Goal: Communication & Community: Answer question/provide support

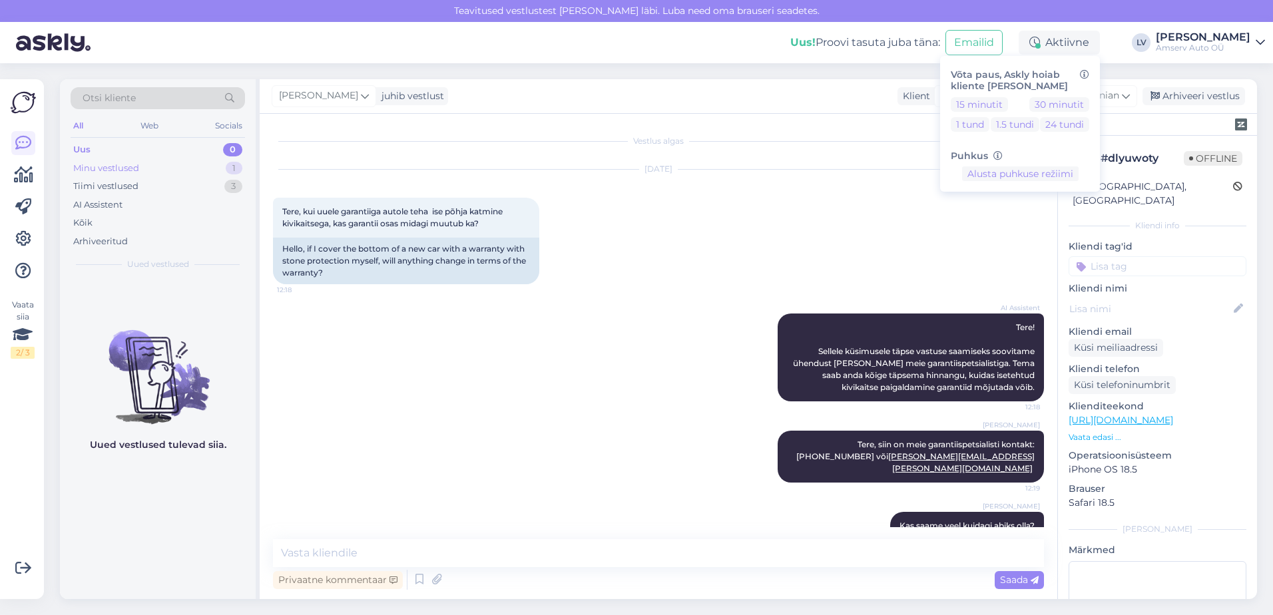
click at [198, 164] on div "Minu vestlused 1" at bounding box center [158, 168] width 174 height 19
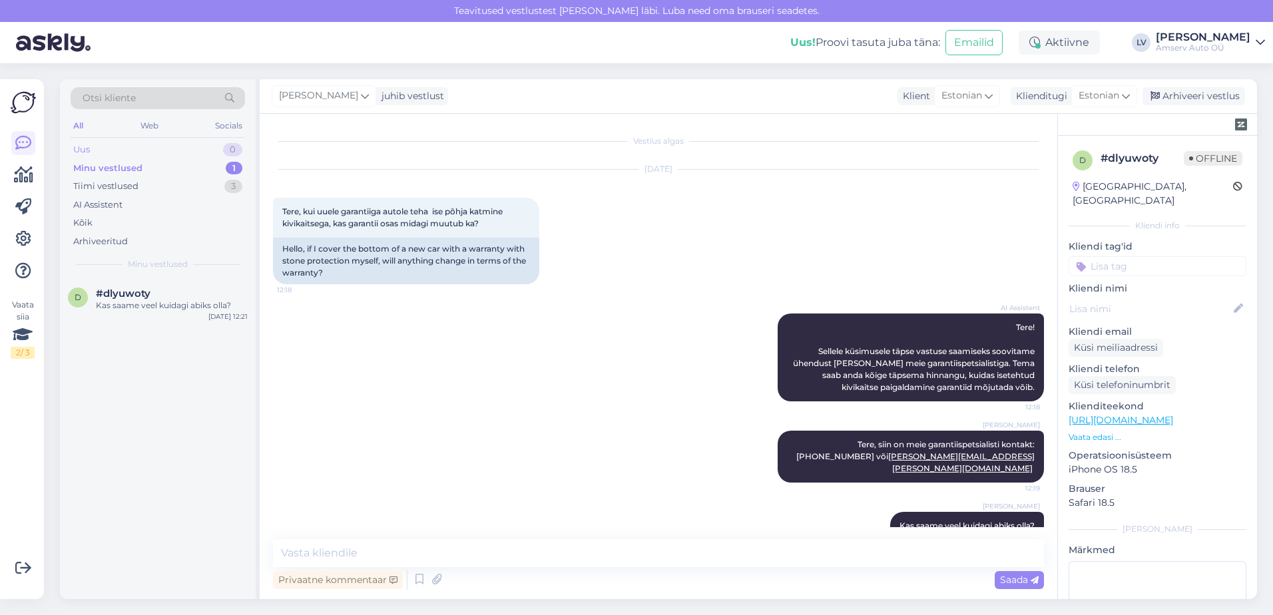
click at [206, 148] on div "Uus 0" at bounding box center [158, 149] width 174 height 19
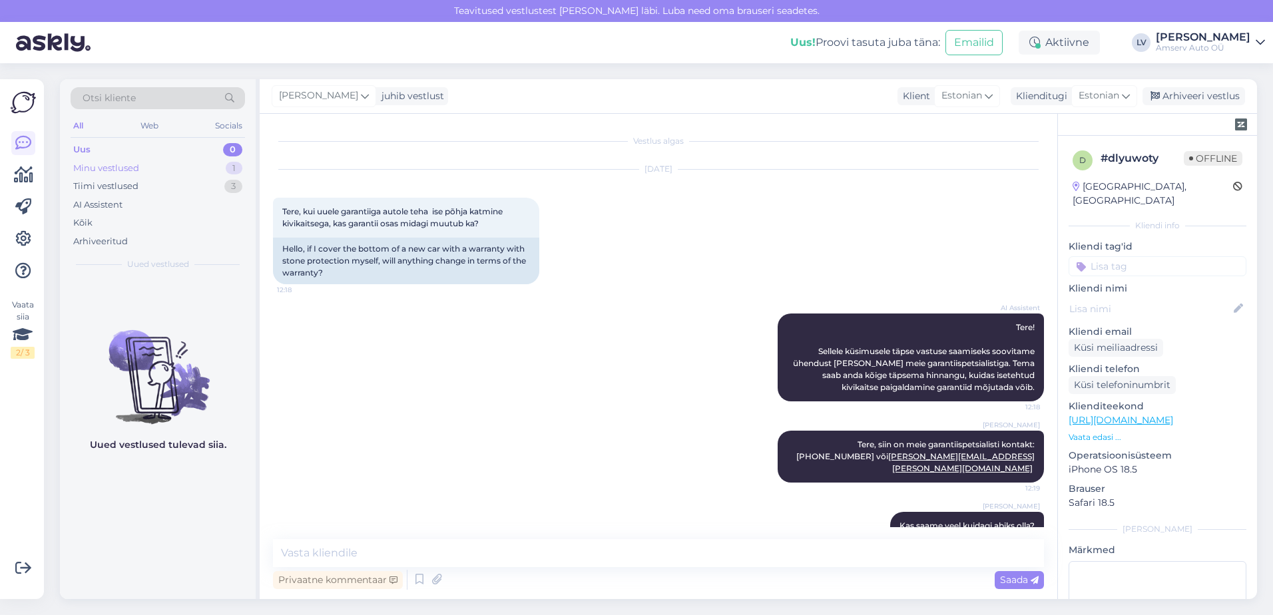
click at [195, 166] on div "Minu vestlused 1" at bounding box center [158, 168] width 174 height 19
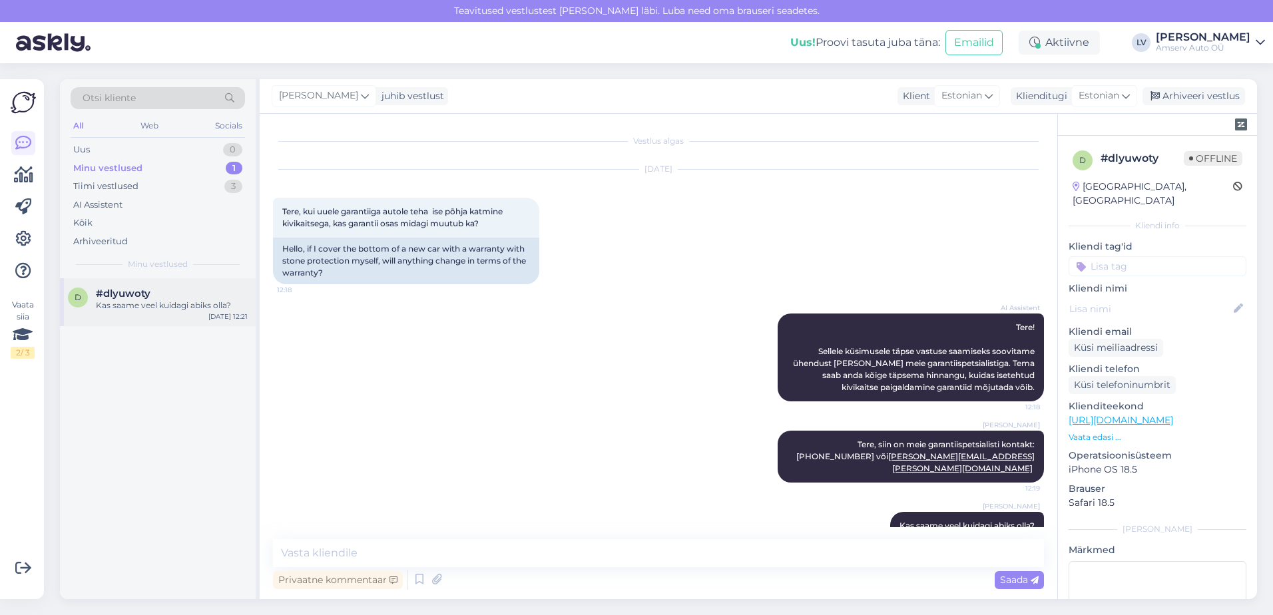
click at [121, 308] on div "Kas saame veel kuidagi abiks olla?" at bounding box center [172, 306] width 152 height 12
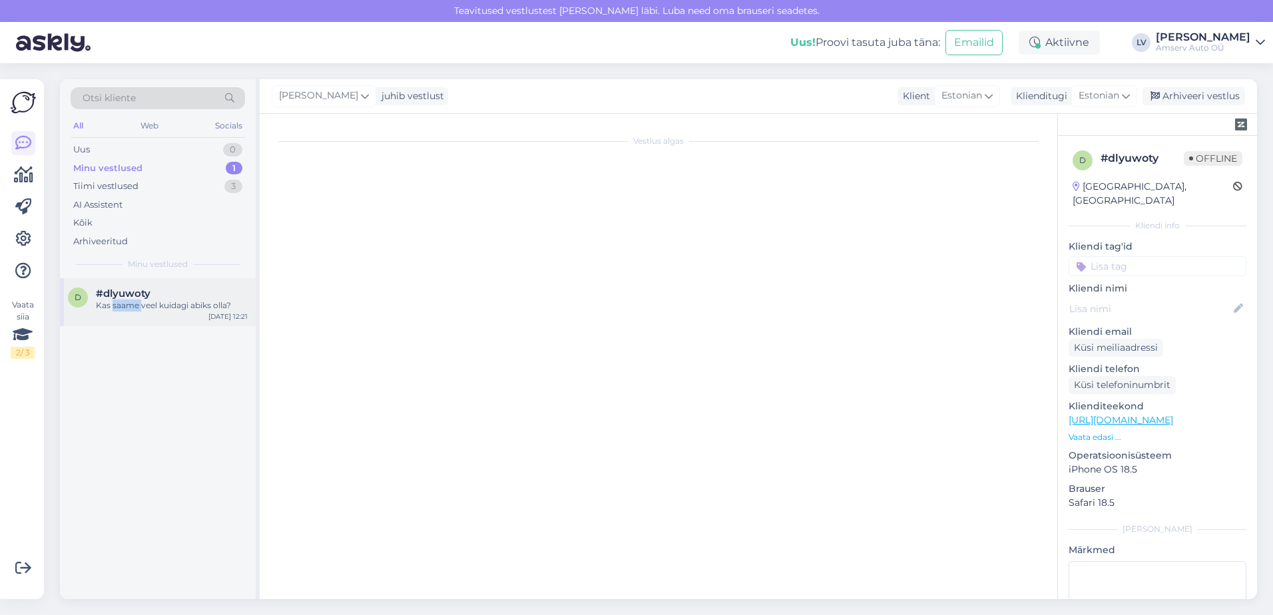
scroll to position [15, 0]
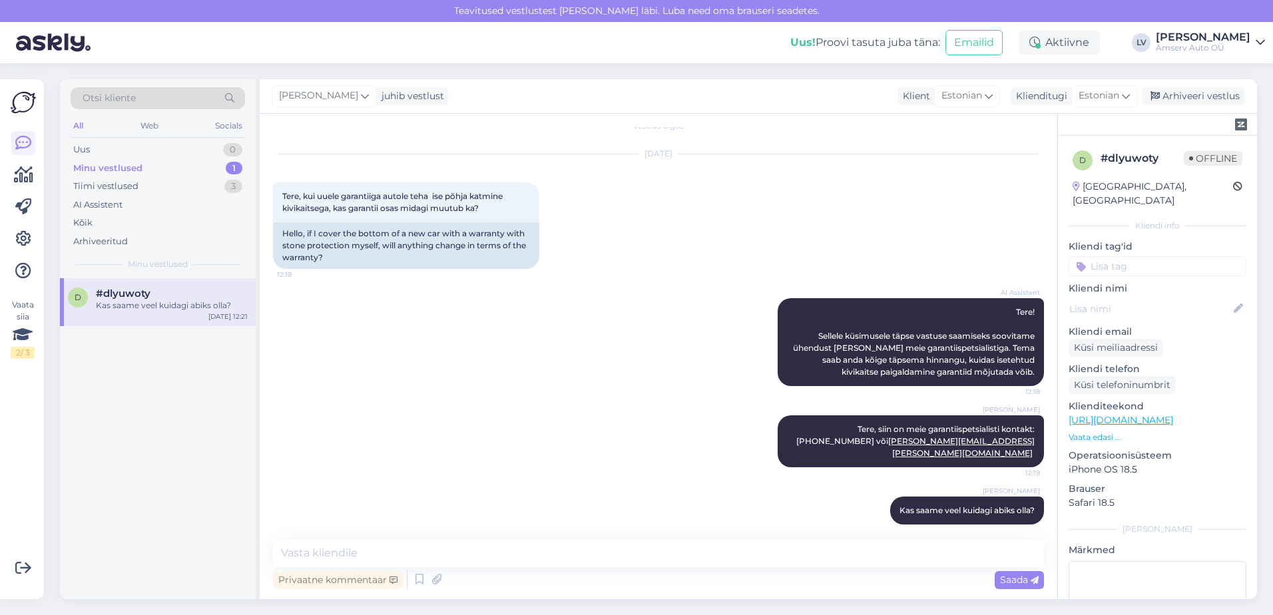
click at [1139, 256] on input at bounding box center [1158, 266] width 178 height 20
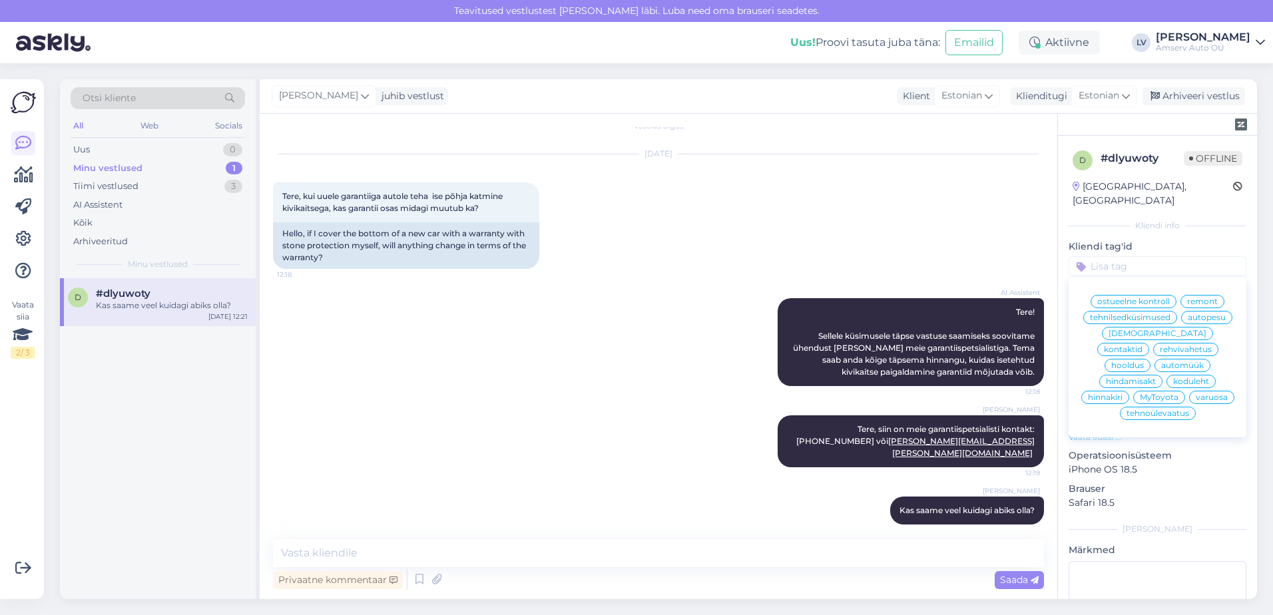
click at [1147, 311] on div "tehnilsedküsimused" at bounding box center [1130, 317] width 94 height 13
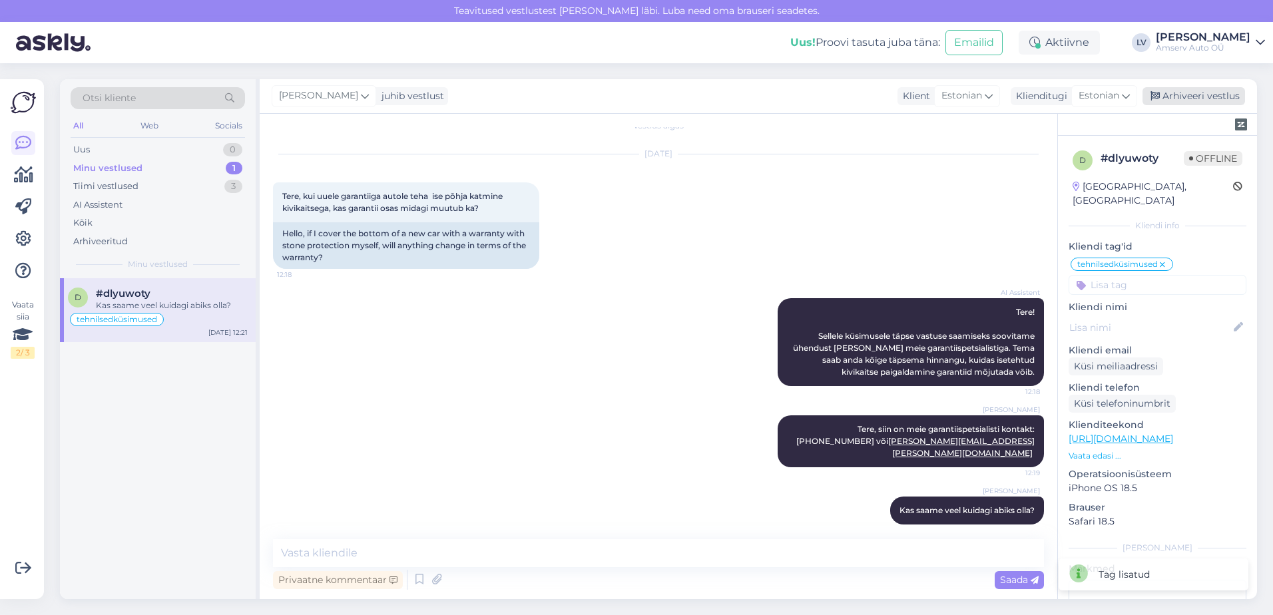
click at [1201, 93] on div "Arhiveeri vestlus" at bounding box center [1194, 96] width 103 height 18
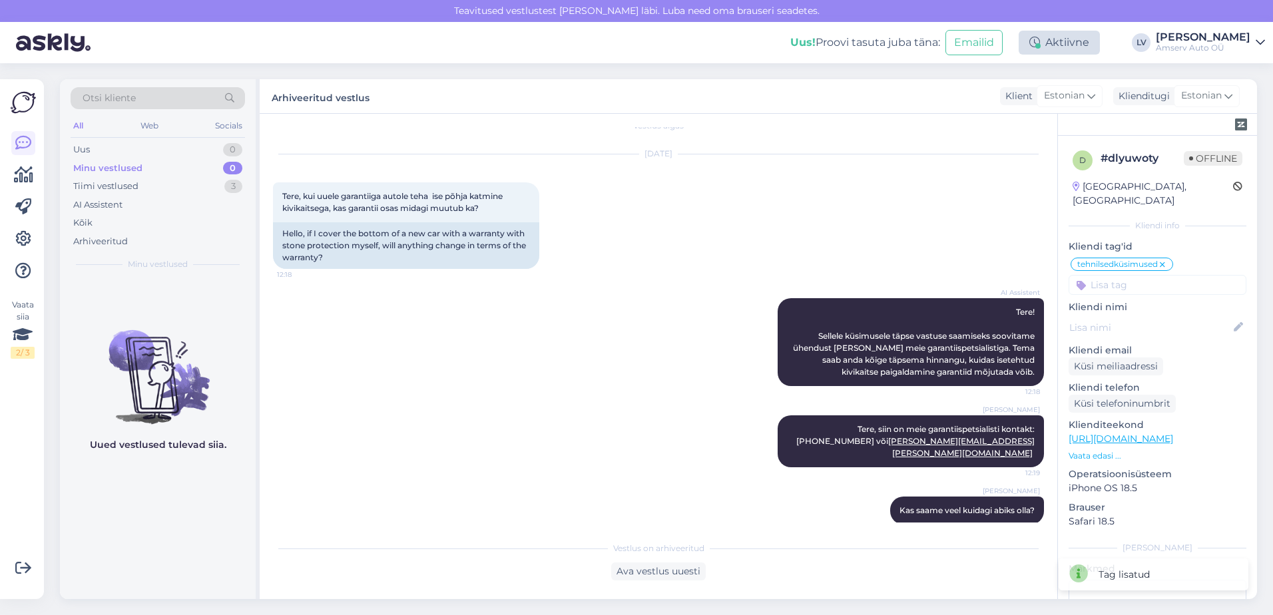
click at [1092, 45] on div "Aktiivne" at bounding box center [1059, 43] width 81 height 24
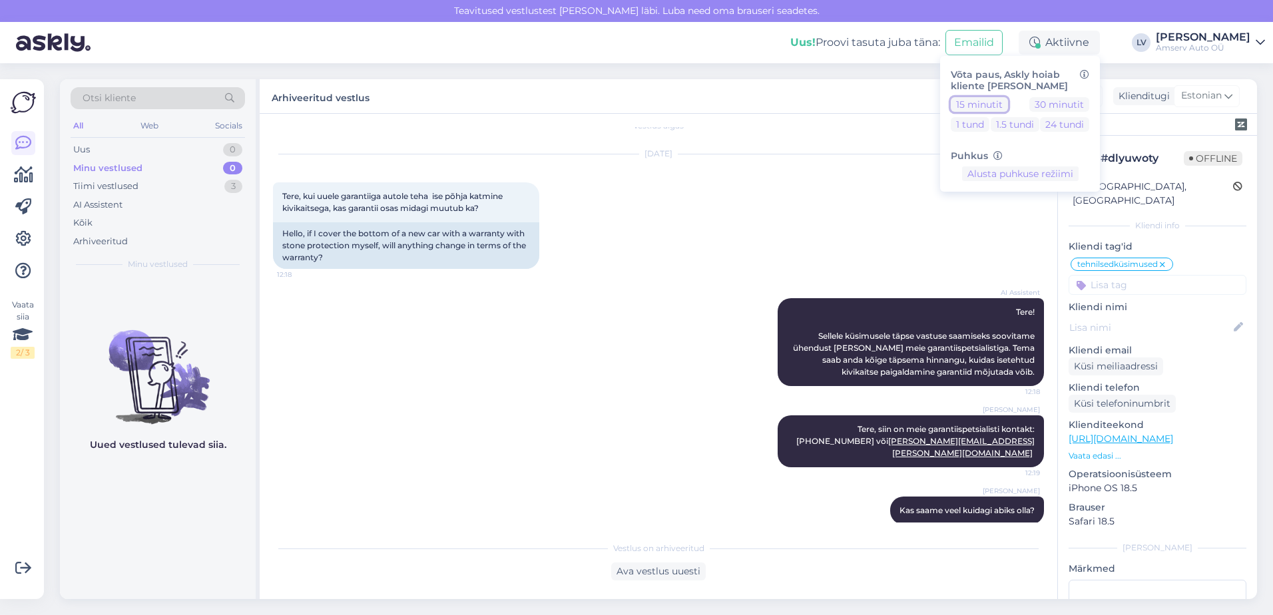
drag, startPoint x: 1005, startPoint y: 101, endPoint x: 990, endPoint y: 95, distance: 16.4
click at [1005, 101] on button "15 minutit" at bounding box center [979, 104] width 57 height 15
click at [1003, 79] on h6 "Võta paus, Askly hoiab kliente [PERSON_NAME]" at bounding box center [1020, 80] width 138 height 23
click at [791, 298] on div "AI Assistent Tere! Sellele küsimusele täpse vastuse saamiseks soovitame ühendus…" at bounding box center [658, 342] width 771 height 117
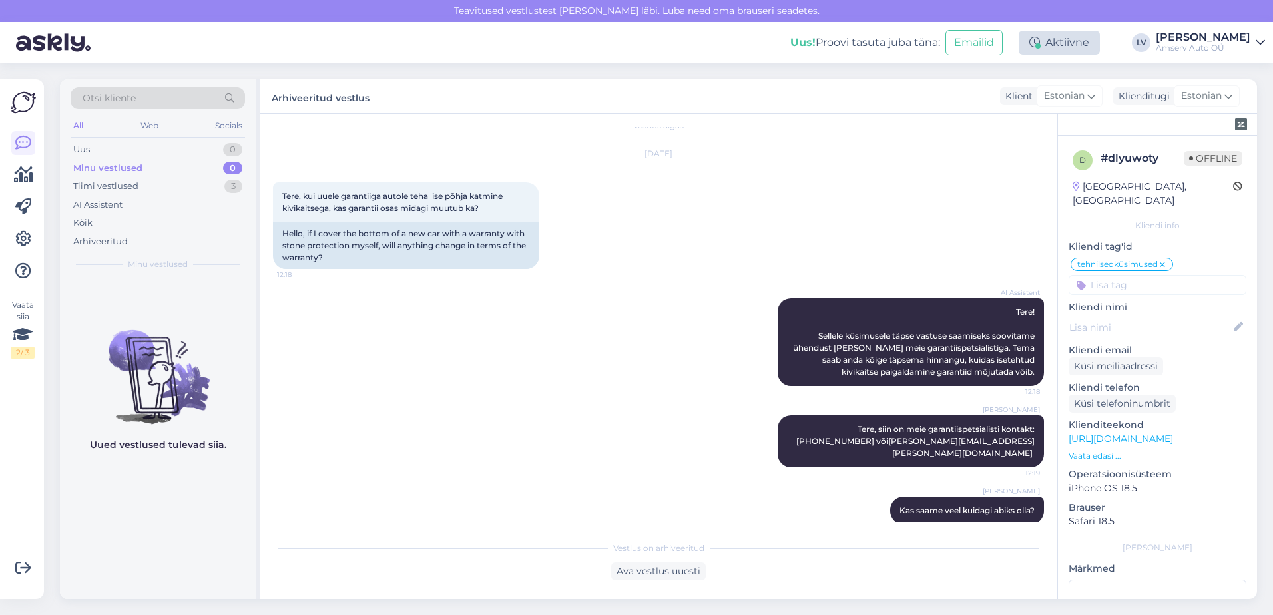
click at [1079, 40] on div "Aktiivne" at bounding box center [1059, 43] width 81 height 24
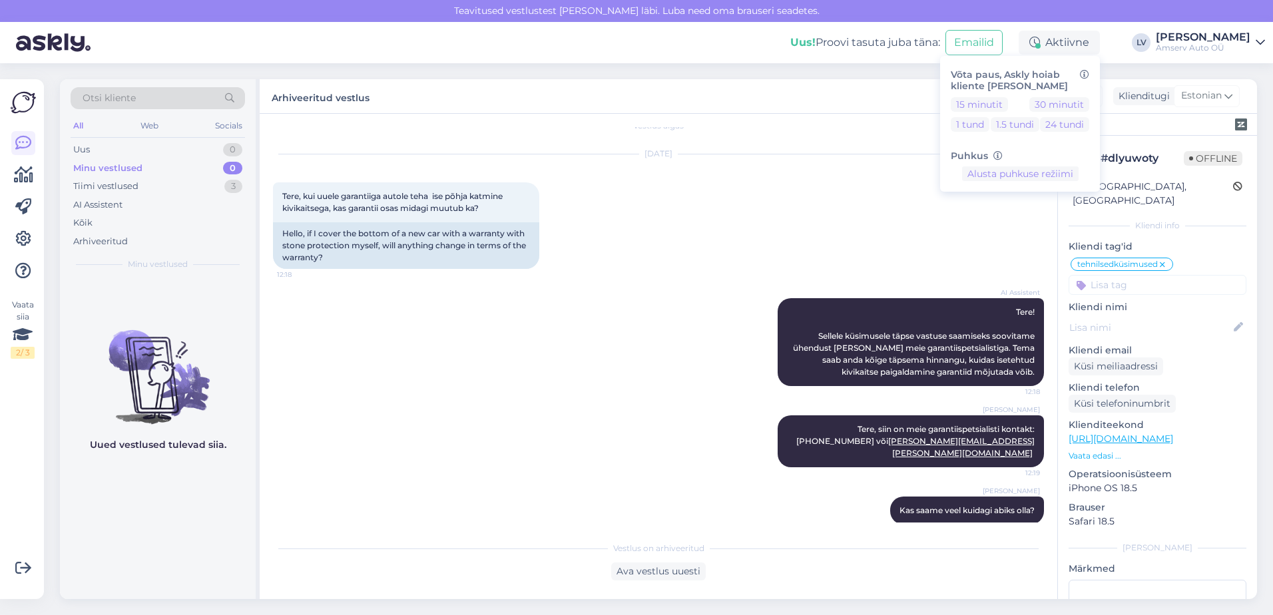
click at [1056, 77] on h6 "Võta paus, Askly hoiab kliente [PERSON_NAME]" at bounding box center [1020, 80] width 138 height 23
click at [589, 431] on div "[PERSON_NAME] Tere, siin on meie garantiispetsialisti kontakt: [PHONE_NUMBER] v…" at bounding box center [658, 441] width 771 height 81
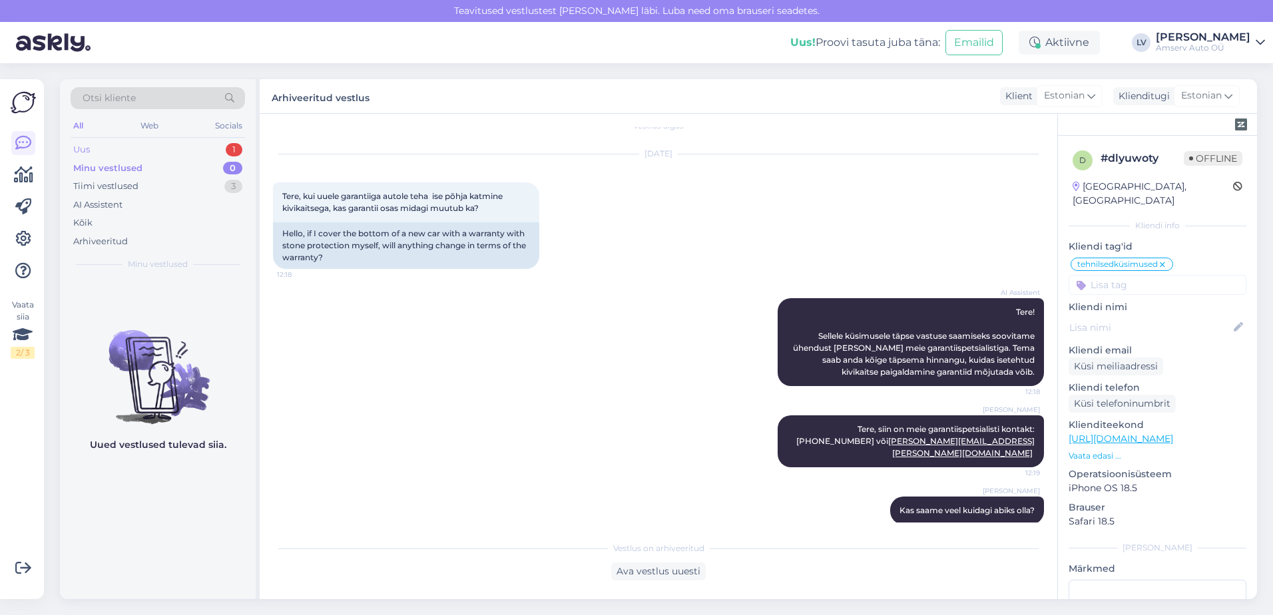
click at [180, 154] on div "Uus 1" at bounding box center [158, 149] width 174 height 19
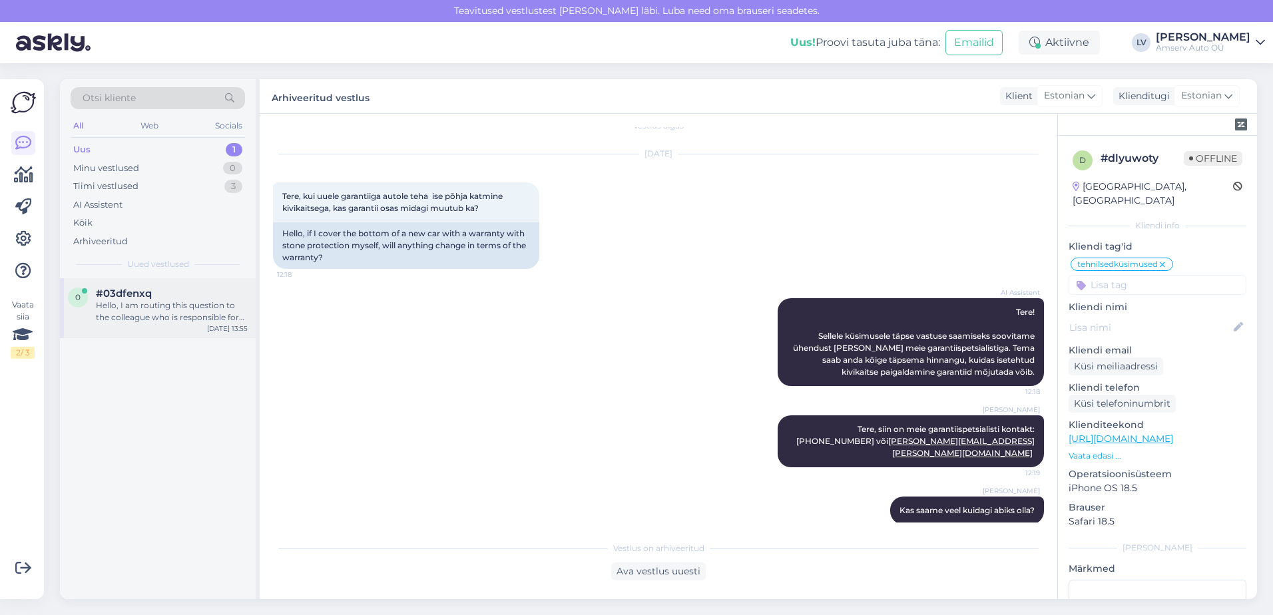
click at [170, 309] on div "Hello, I am routing this question to the colleague who is responsible for this …" at bounding box center [172, 312] width 152 height 24
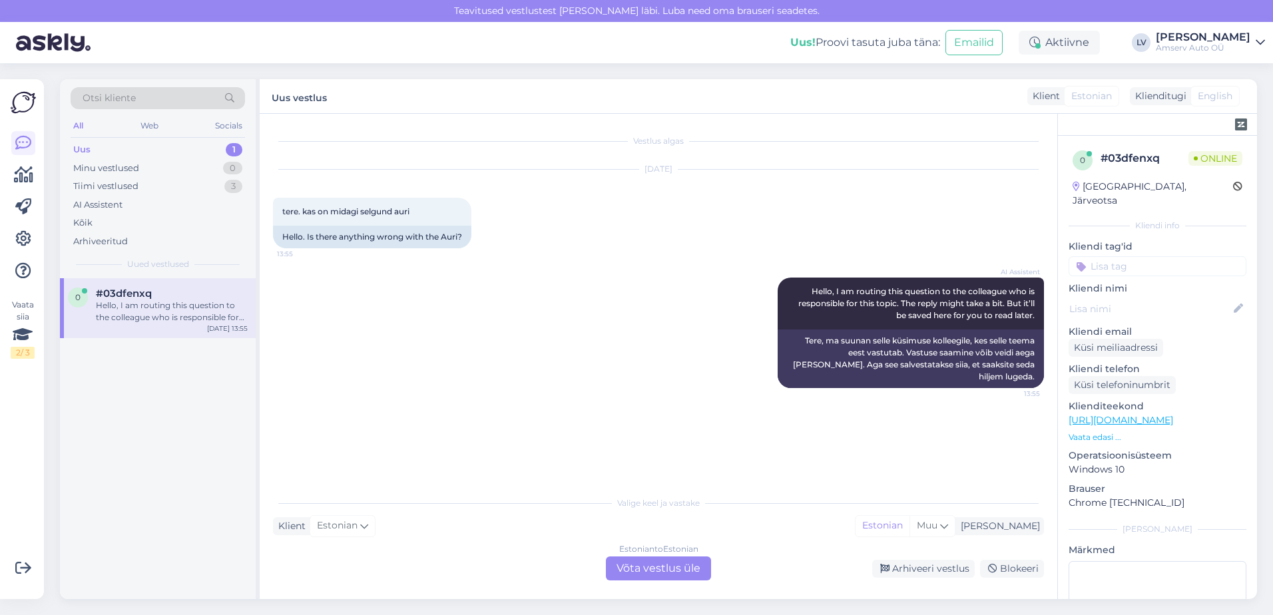
scroll to position [0, 0]
click at [652, 567] on div "Estonian to Estonian Võta vestlus üle" at bounding box center [658, 569] width 105 height 24
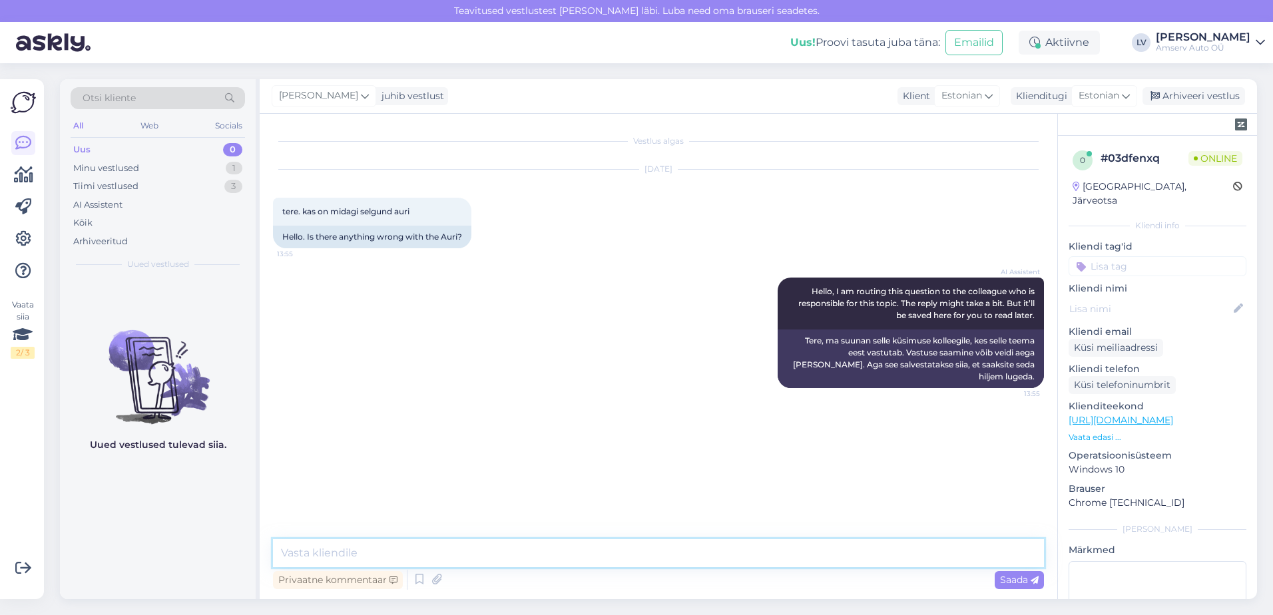
drag, startPoint x: 652, startPoint y: 567, endPoint x: 554, endPoint y: 541, distance: 101.3
click at [554, 541] on textarea at bounding box center [658, 553] width 771 height 28
click at [554, 540] on textarea at bounding box center [658, 553] width 771 height 28
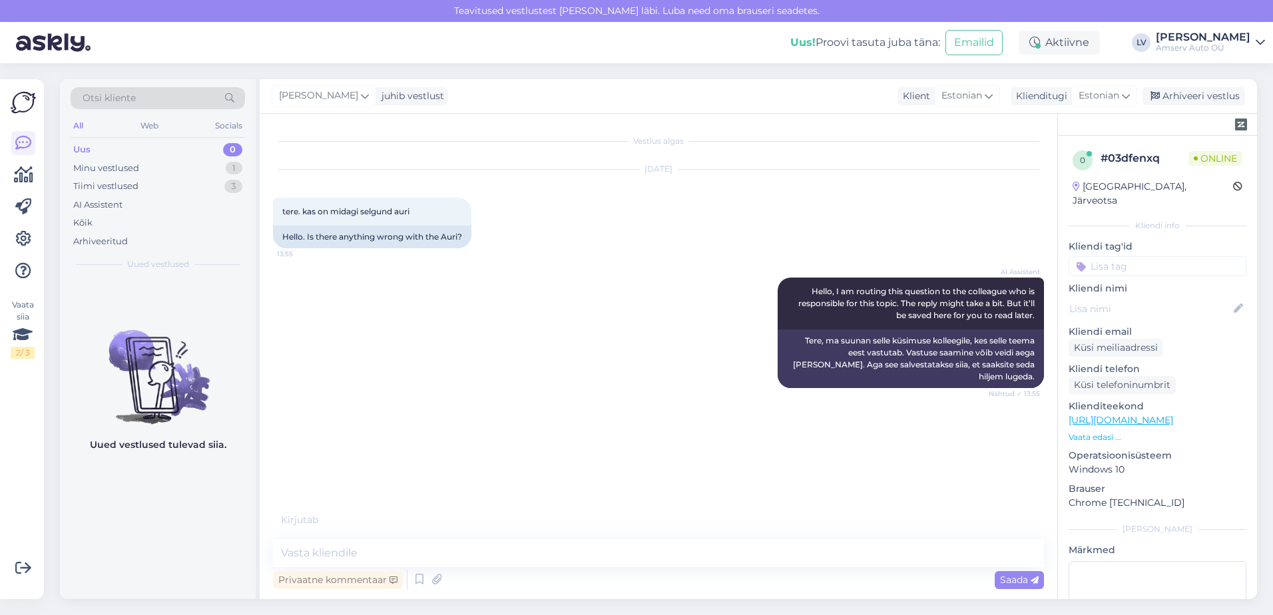
click at [557, 515] on div "Vestlus algas [DATE] tere. kas on midagi selgund auri 13:55 Hello. Is there any…" at bounding box center [659, 356] width 798 height 485
click at [510, 539] on textarea at bounding box center [658, 553] width 771 height 28
click at [513, 541] on textarea at bounding box center [658, 553] width 771 height 28
type textarea "Tere"
type textarea "Palun täpsustage, mille kohta?"
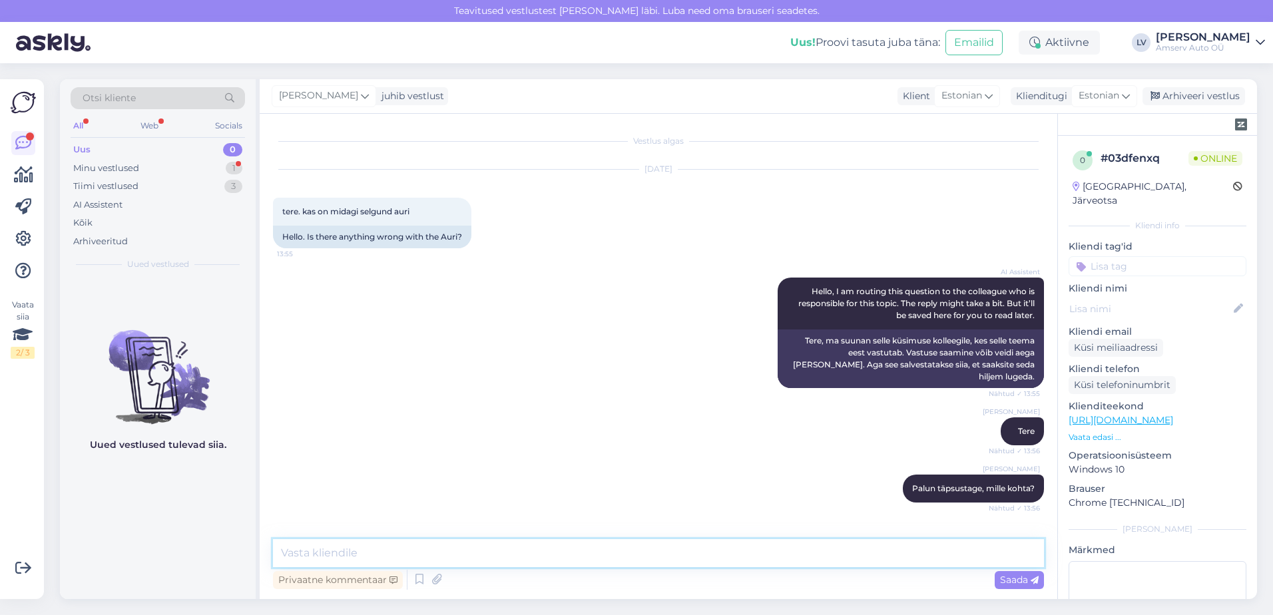
scroll to position [35, 0]
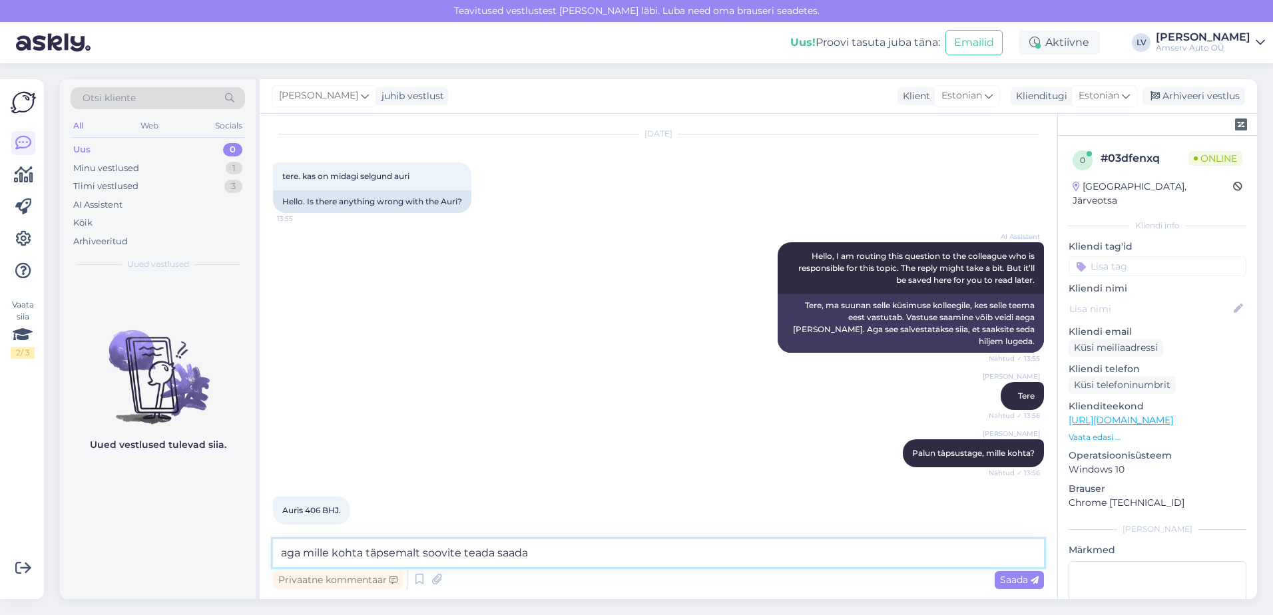
type textarea "aga mille kohta täpsemalt soovite teada saada?"
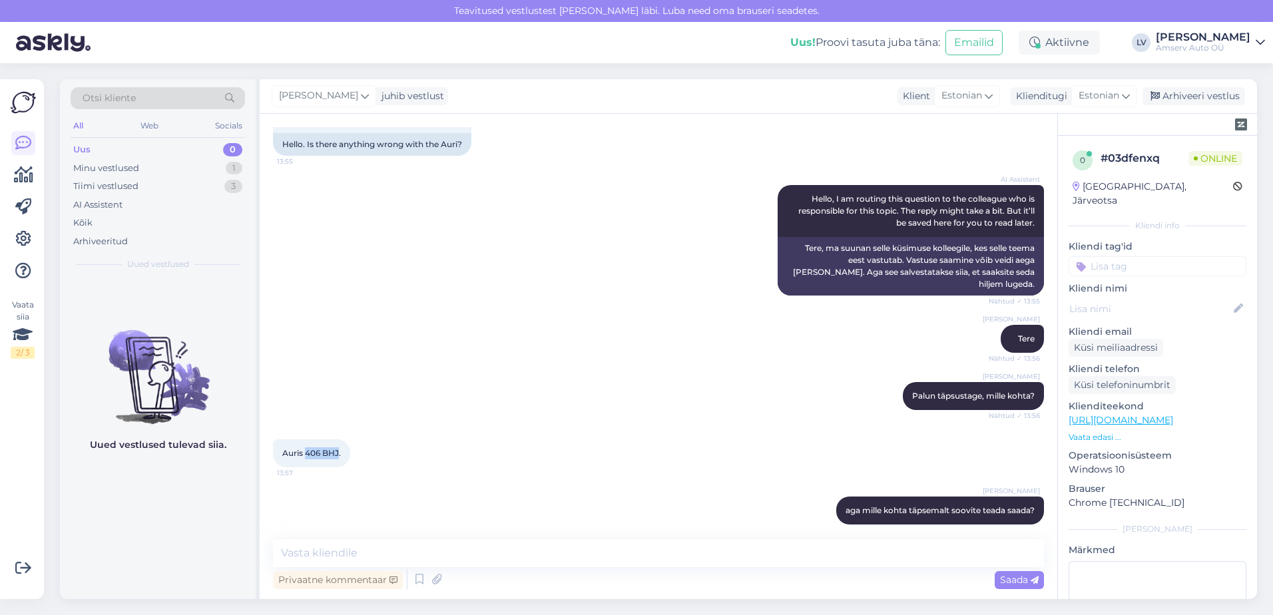
drag, startPoint x: 340, startPoint y: 437, endPoint x: 306, endPoint y: 436, distance: 33.3
click at [306, 448] on span "Auris 406 BHJ." at bounding box center [311, 453] width 59 height 10
drag, startPoint x: 306, startPoint y: 436, endPoint x: 317, endPoint y: 440, distance: 11.4
copy span "406 BHJ"
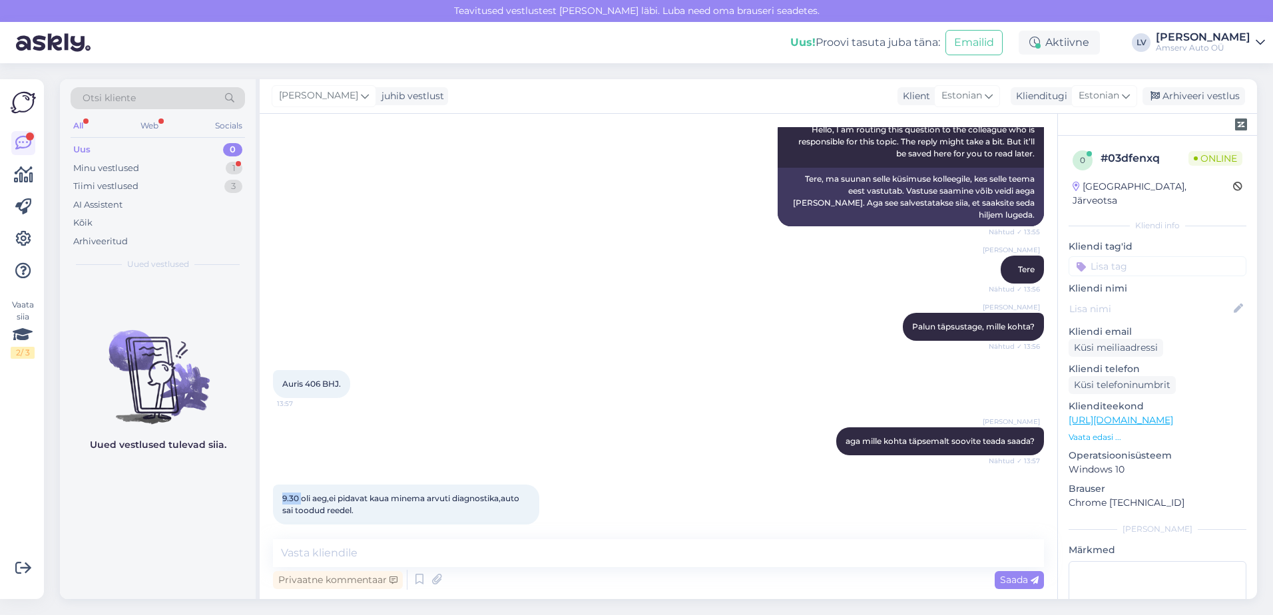
drag, startPoint x: 300, startPoint y: 488, endPoint x: 284, endPoint y: 483, distance: 17.3
click at [284, 493] on span "9.30 oli aeg,ei pidavat kaua minema arvuti diagnostika,auto sai toodud reedel." at bounding box center [401, 504] width 239 height 22
drag, startPoint x: 284, startPoint y: 483, endPoint x: 339, endPoint y: 545, distance: 82.5
click at [338, 541] on textarea at bounding box center [658, 553] width 771 height 28
type textarea "M"
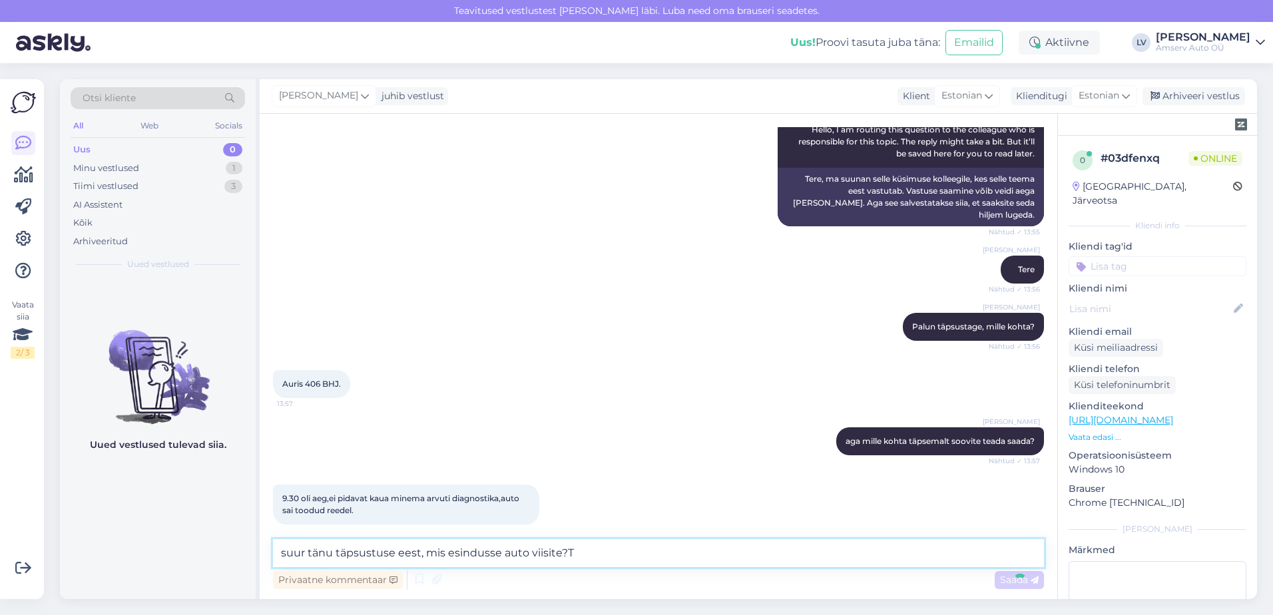
type textarea "suur tänu täpsustuse eest, mis esindusse auto viisite?Ta"
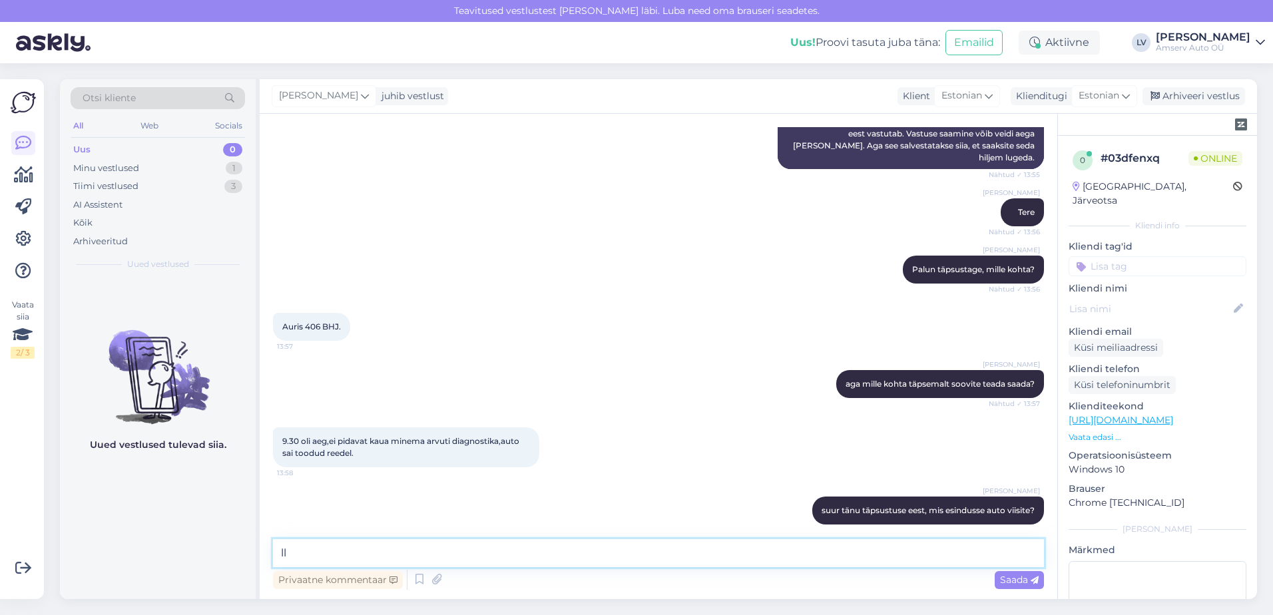
type textarea "l"
type textarea "[GEOGRAPHIC_DATA]?"
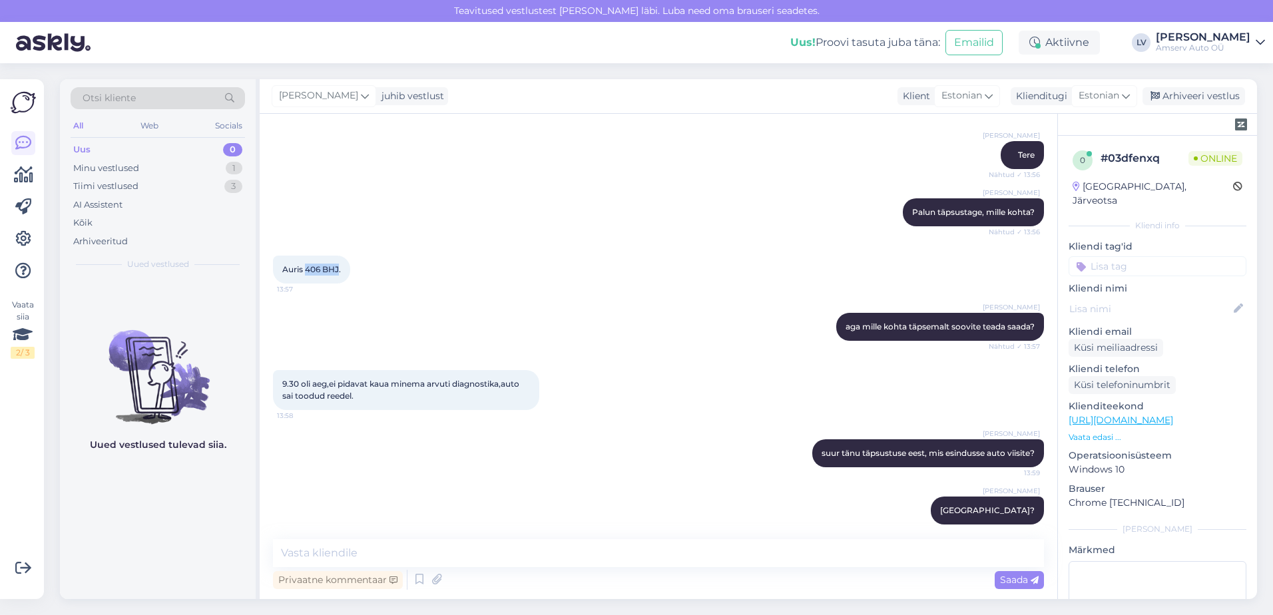
drag, startPoint x: 338, startPoint y: 255, endPoint x: 304, endPoint y: 254, distance: 34.0
click at [304, 264] on span "Auris 406 BHJ." at bounding box center [311, 269] width 59 height 10
drag, startPoint x: 304, startPoint y: 254, endPoint x: 312, endPoint y: 257, distance: 8.4
copy span "406 BHJ"
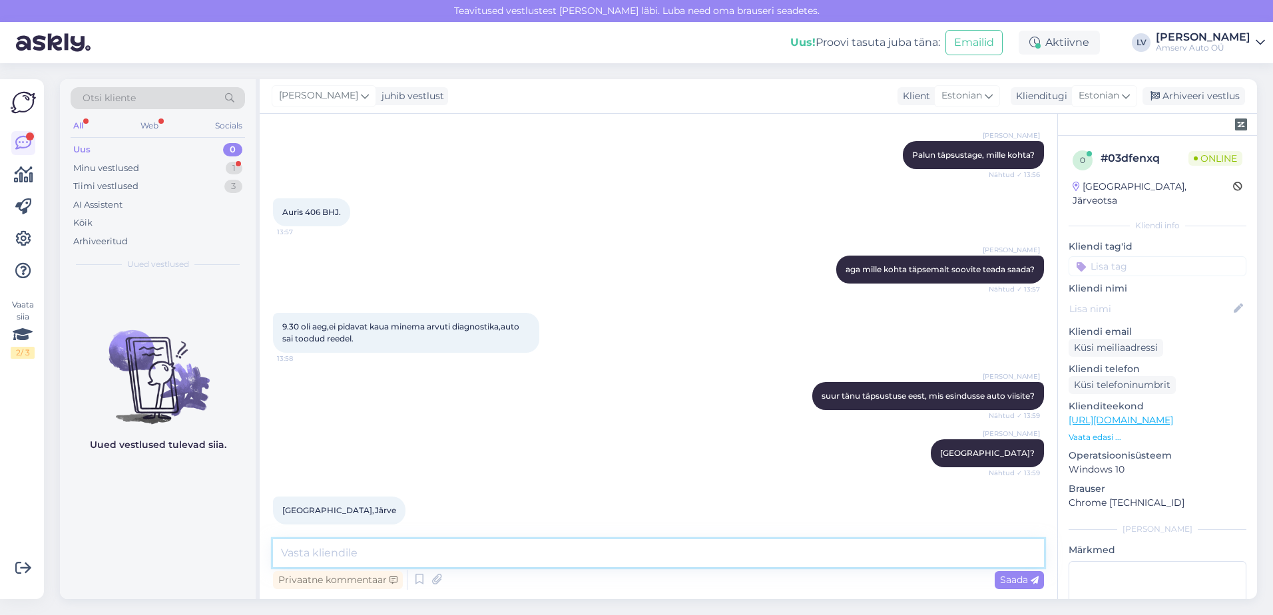
click at [387, 551] on textarea at bounding box center [658, 553] width 771 height 28
paste textarea "650 2141 [EMAIL_ADDRESS][DOMAIN_NAME]"
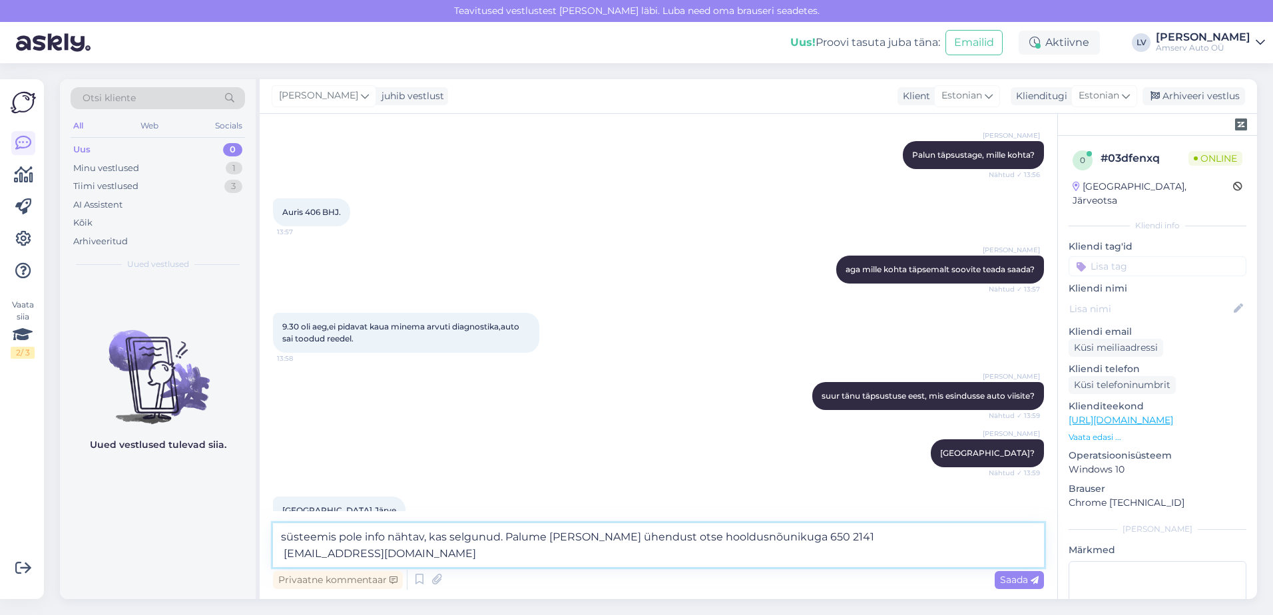
click at [282, 557] on textarea "süsteemis pole info nähtav, kas selgunud. Palume [PERSON_NAME] ühendust otse ho…" at bounding box center [658, 545] width 771 height 44
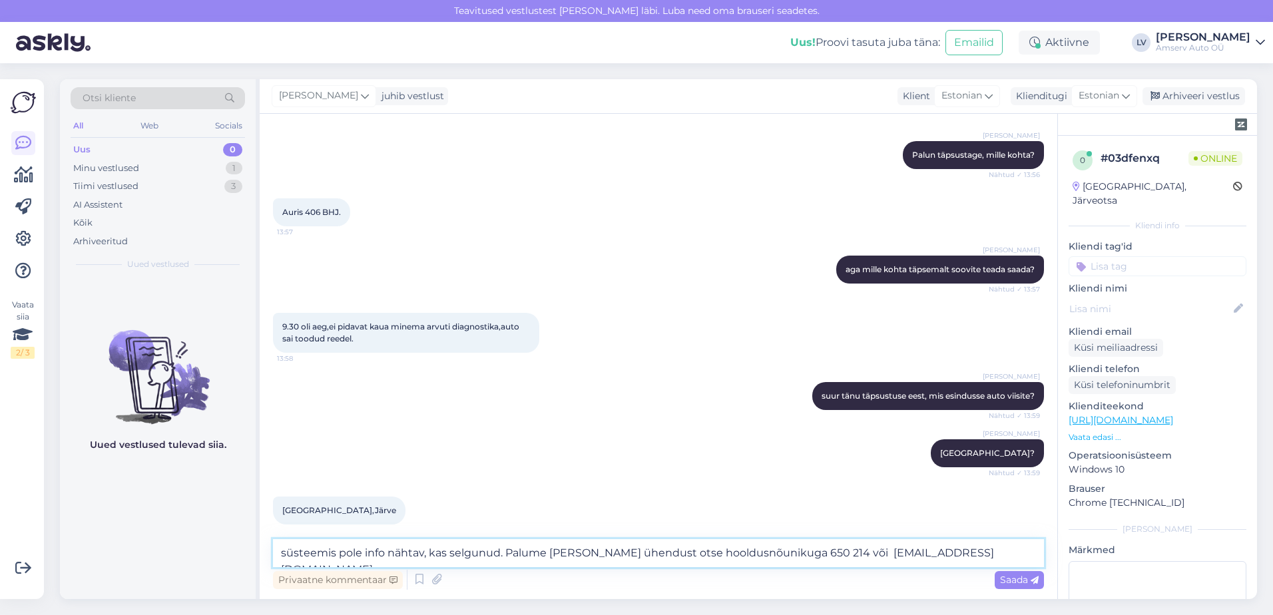
type textarea "süsteemis pole info nähtav, kas selgunud. Palume [PERSON_NAME] ühendust otse ho…"
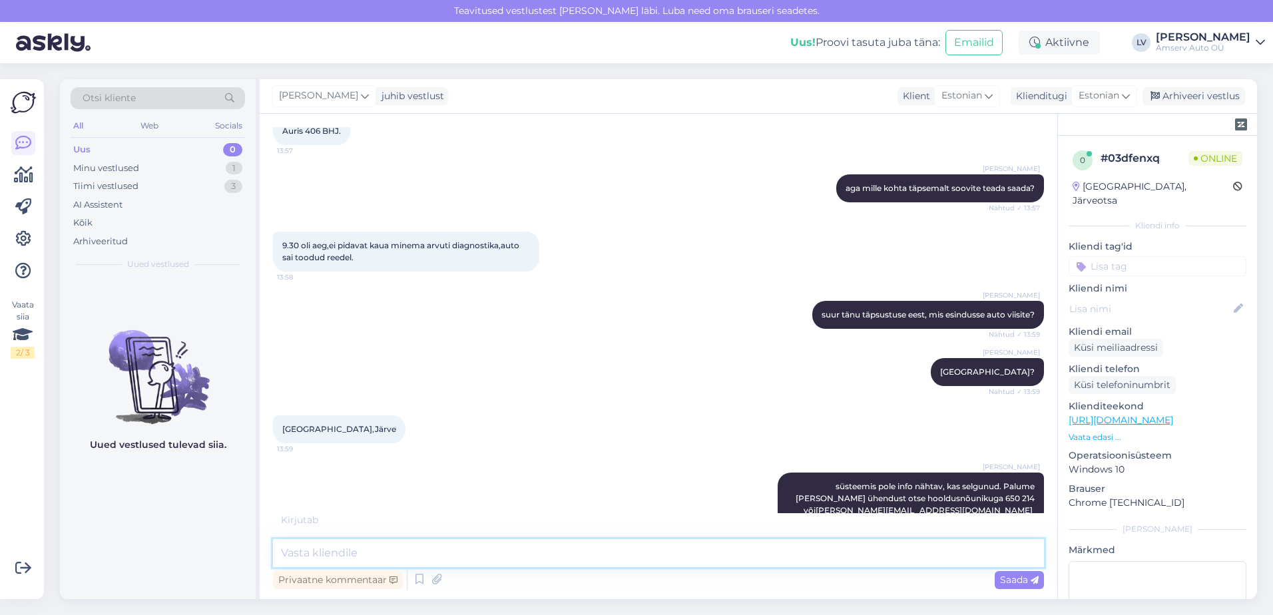
scroll to position [472, 0]
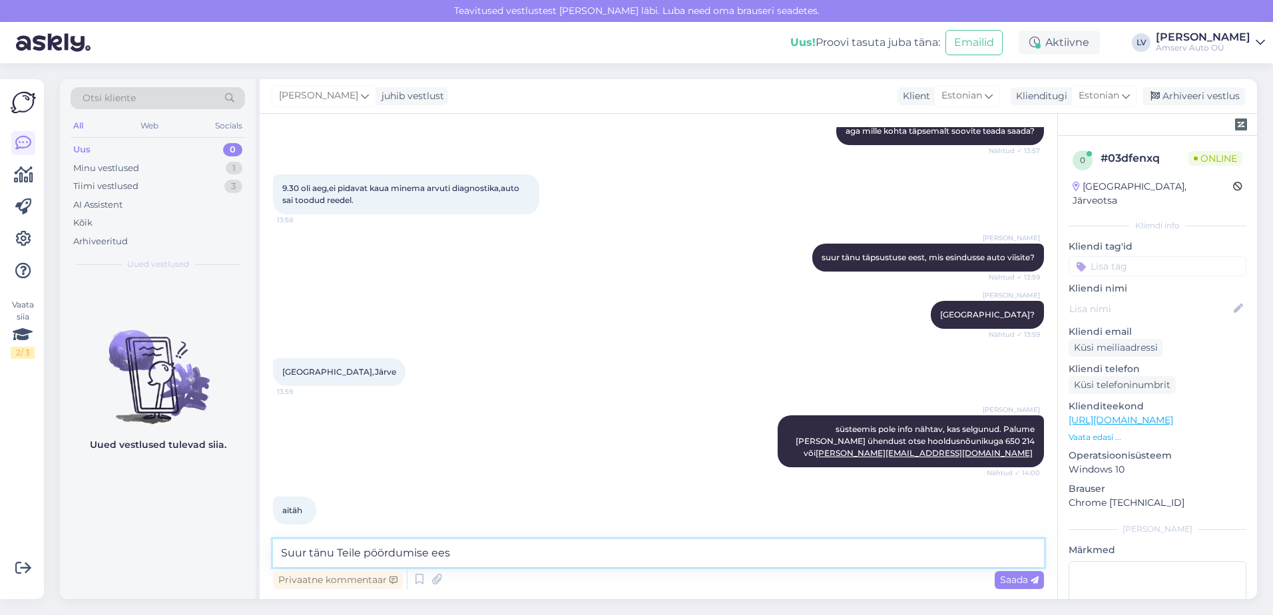
type textarea "Suur tänu Teile pöördumise eest"
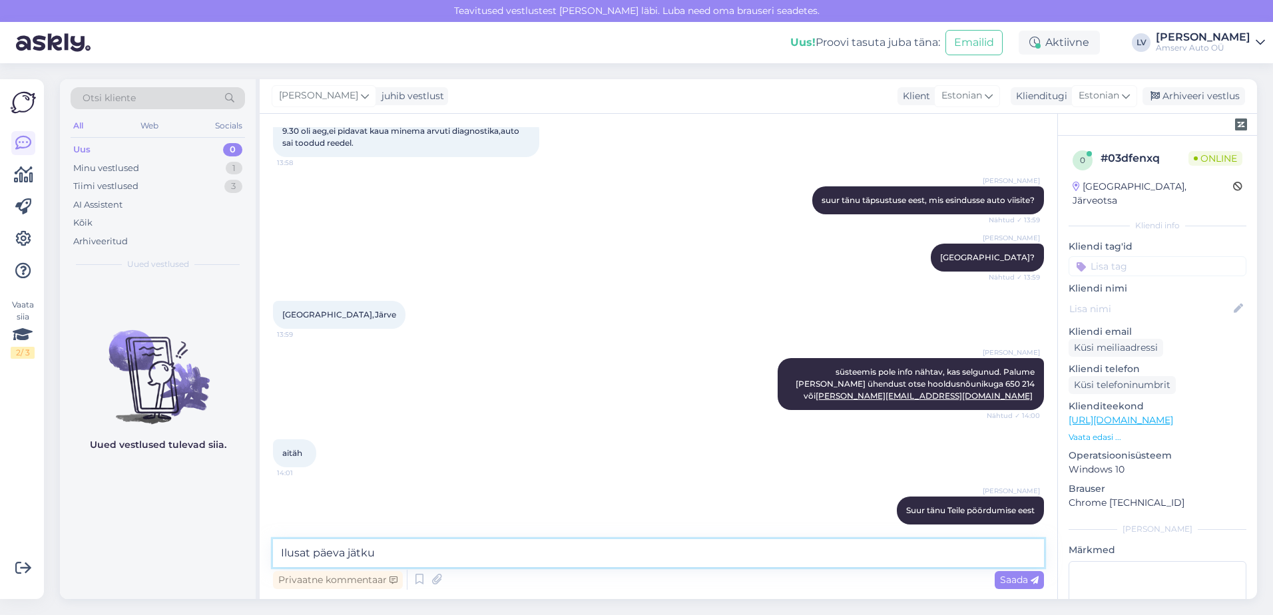
type textarea "Ilusat päeva jätku"
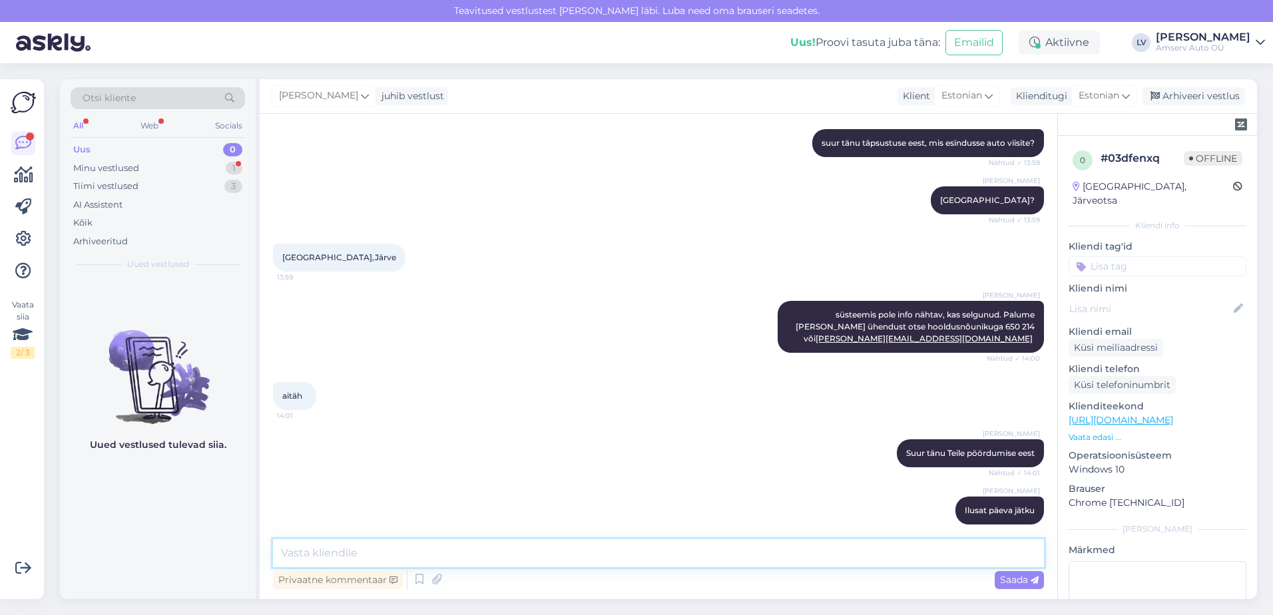
scroll to position [644, 0]
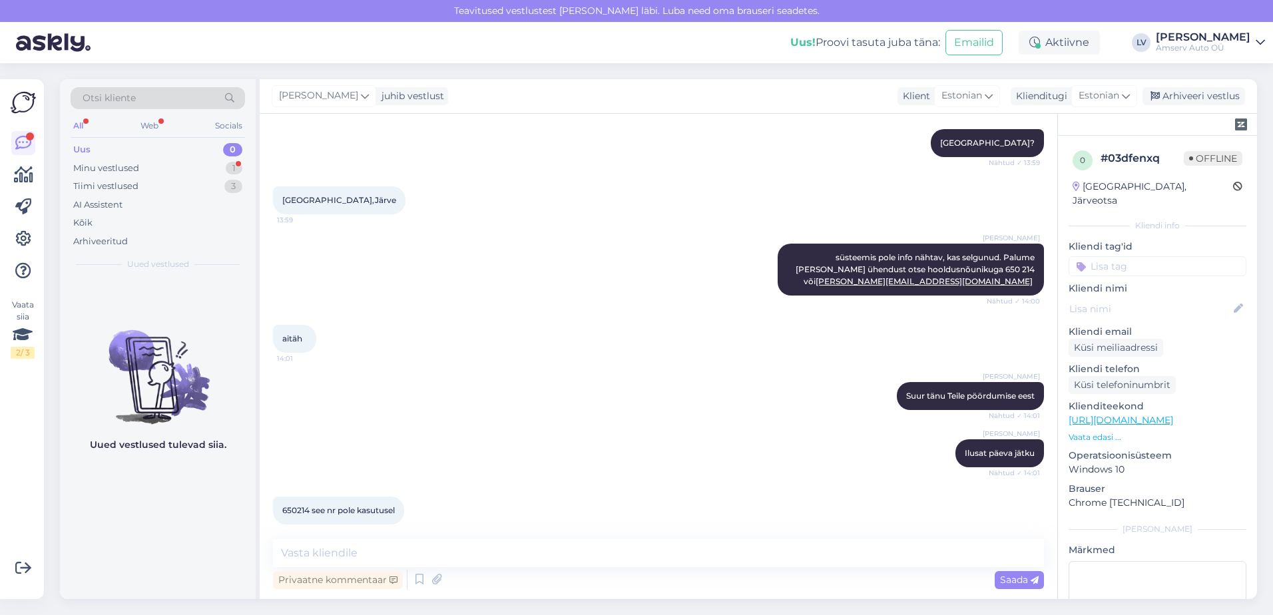
click at [443, 539] on div "Vestlus algas [DATE] tere. kas on midagi selgund auri 13:55 Hello. Is there any…" at bounding box center [659, 356] width 798 height 485
click at [436, 544] on textarea at bounding box center [658, 553] width 771 height 28
type textarea "üks hetk, kohe kontrollin"
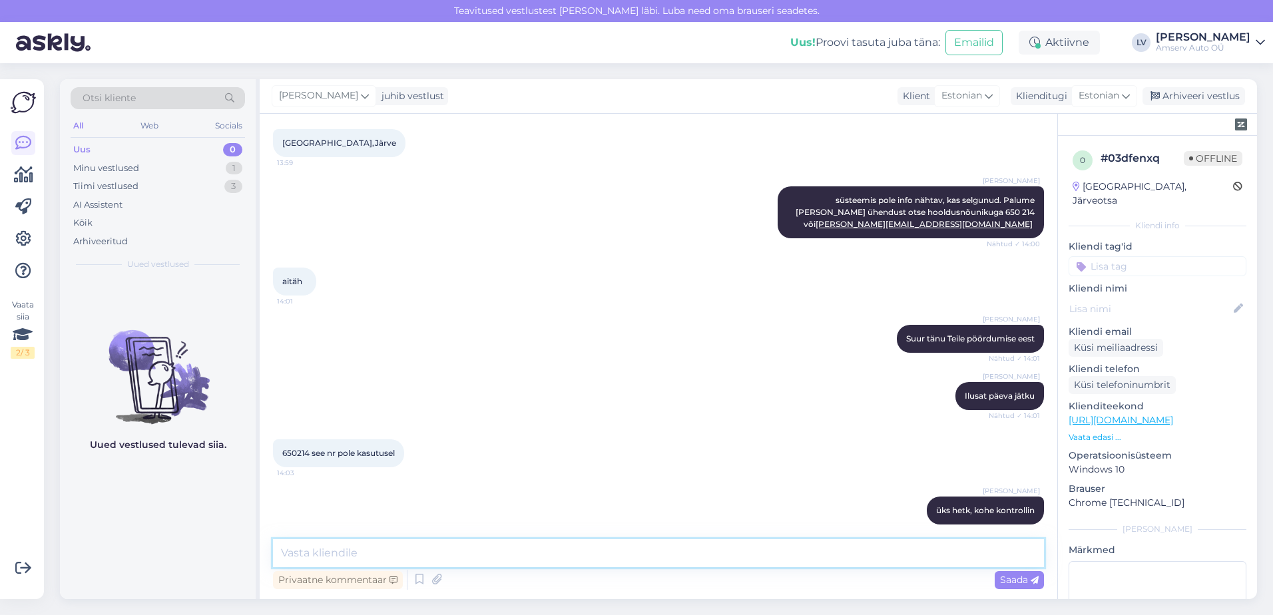
click at [388, 546] on textarea at bounding box center [658, 553] width 771 height 28
paste textarea "650 2141"
type textarea "vabandust 1 number kadus saatmisel ära. Õige number 650 2141"
click at [1020, 577] on span "Saada" at bounding box center [1019, 580] width 39 height 12
